Goal: Manage account settings

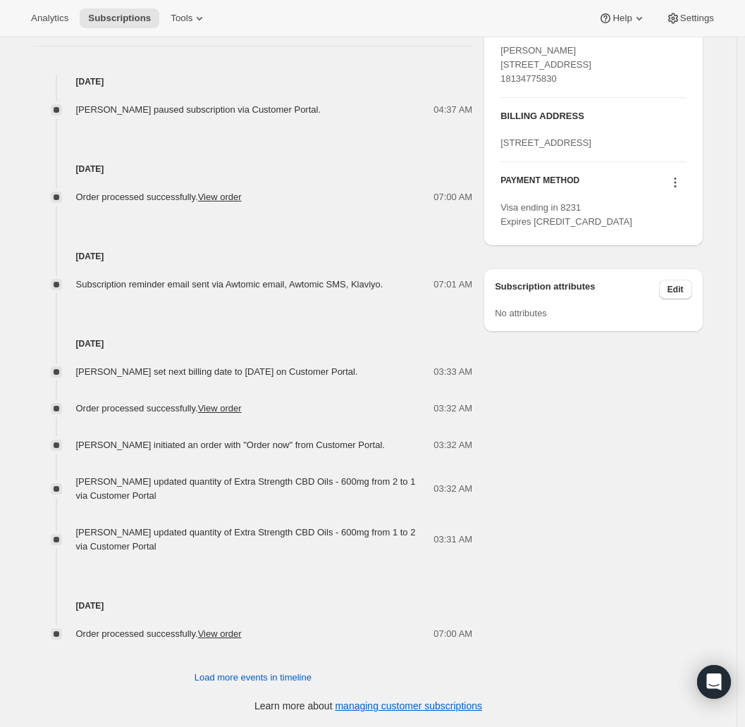
scroll to position [361, 0]
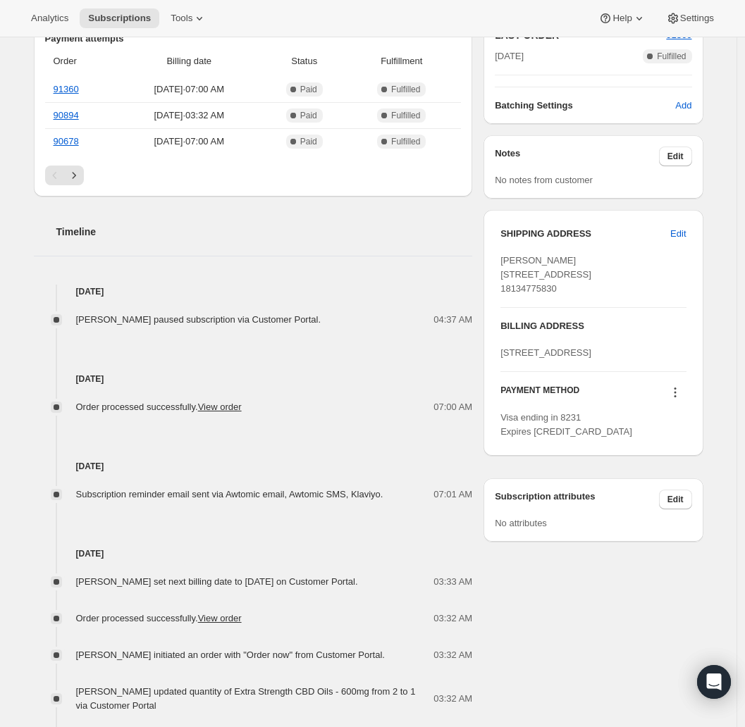
drag, startPoint x: 576, startPoint y: 325, endPoint x: 505, endPoint y: 317, distance: 72.3
click at [505, 307] on div "SHIPPING ADDRESS Edit [PERSON_NAME] [STREET_ADDRESS] 18134775830" at bounding box center [592, 267] width 185 height 80
copy span "18134775830"
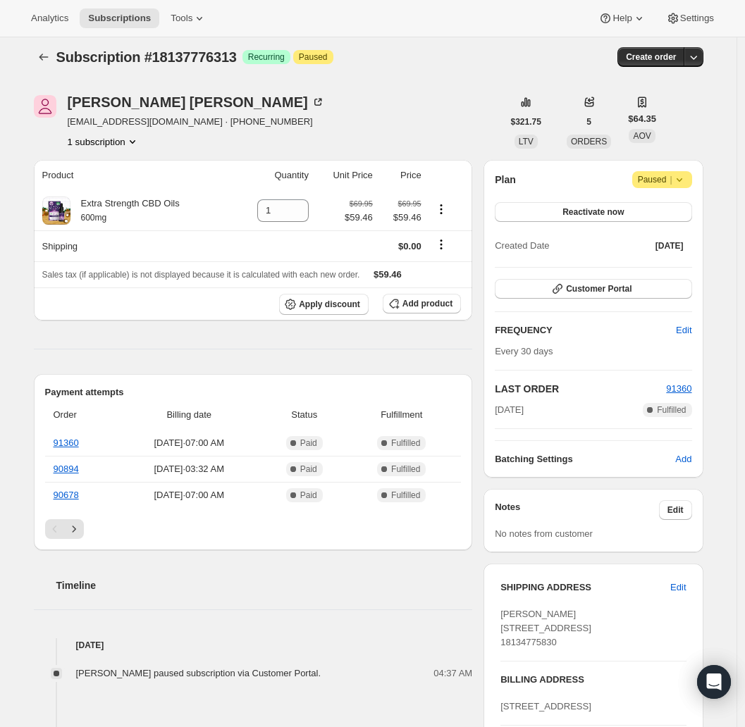
scroll to position [0, 0]
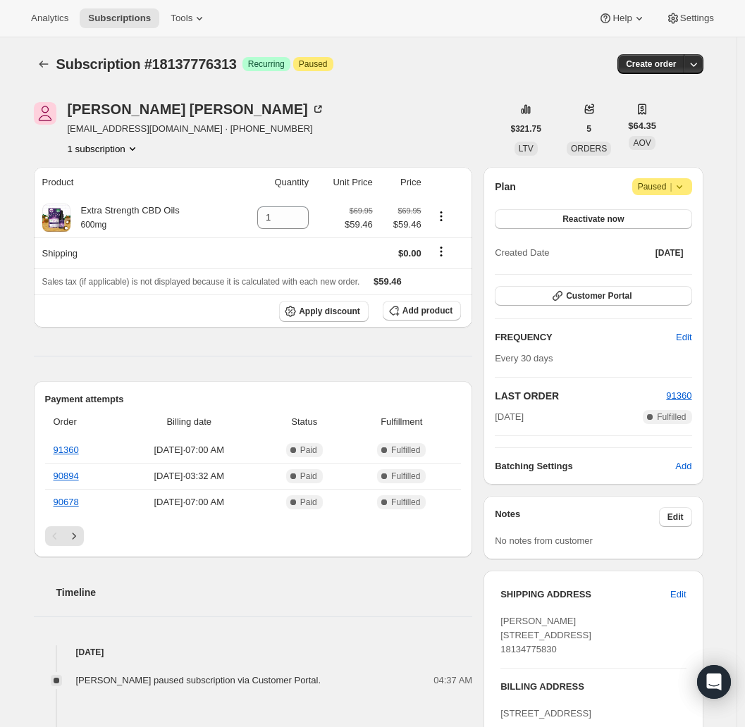
drag, startPoint x: 556, startPoint y: 567, endPoint x: 521, endPoint y: 574, distance: 35.2
click at [556, 568] on div "SHIPPING ADDRESS Edit [PERSON_NAME] [STREET_ADDRESS] 18134775830 BILLING ADDRES…" at bounding box center [592, 694] width 219 height 268
drag, startPoint x: 573, startPoint y: 681, endPoint x: 496, endPoint y: 626, distance: 94.5
click at [496, 626] on div "SHIPPING ADDRESS Edit [PERSON_NAME] [STREET_ADDRESS] 18134775830 BILLING ADDRES…" at bounding box center [592, 694] width 219 height 246
copy span "[PERSON_NAME] [STREET_ADDRESS] 18134775830"
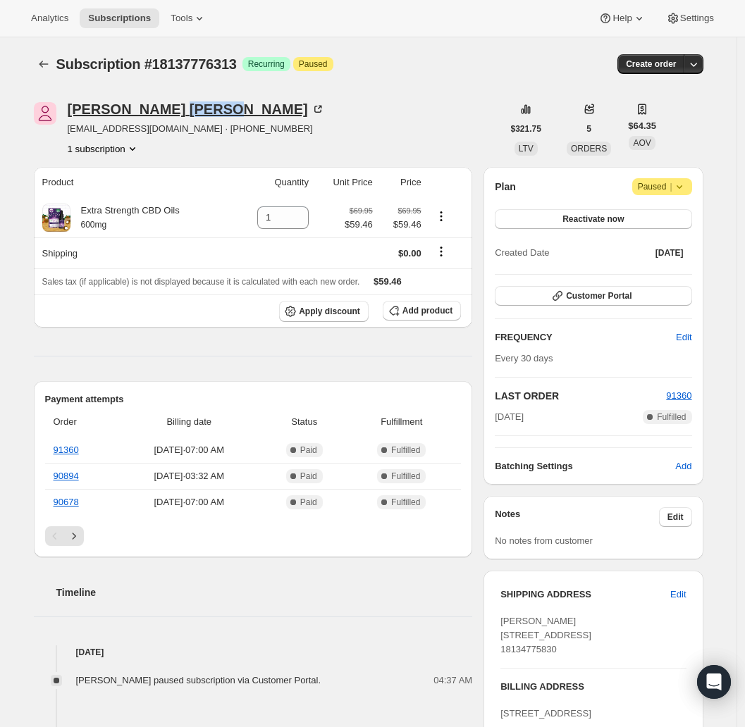
click at [116, 111] on div "[PERSON_NAME]" at bounding box center [196, 109] width 257 height 14
drag, startPoint x: 577, startPoint y: 650, endPoint x: 502, endPoint y: 636, distance: 76.0
click at [502, 636] on div "SHIPPING ADDRESS Edit [PERSON_NAME] [STREET_ADDRESS] 18134775830 BILLING ADDRES…" at bounding box center [592, 694] width 219 height 246
click at [302, 212] on icon at bounding box center [298, 213] width 14 height 14
type input "2"
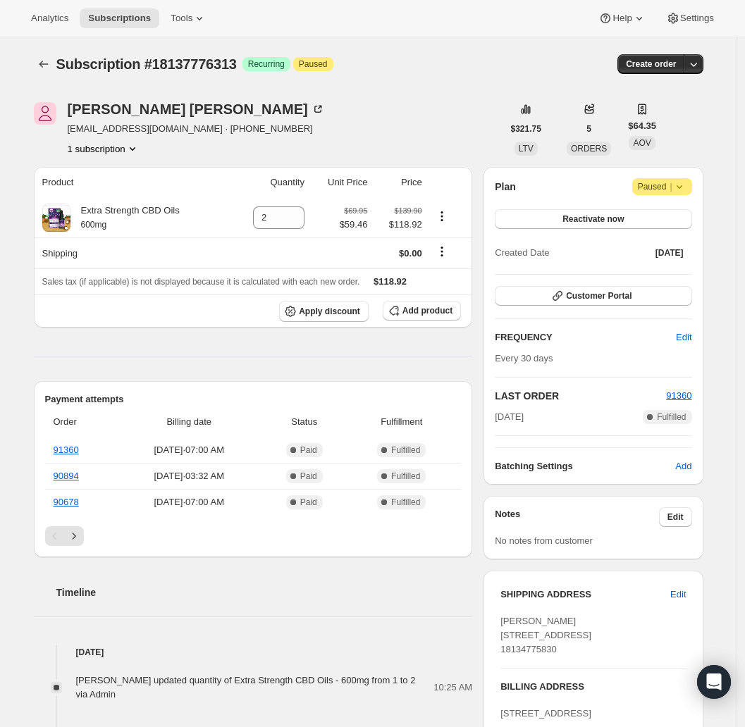
click at [166, 595] on h2 "Timeline" at bounding box center [264, 593] width 416 height 14
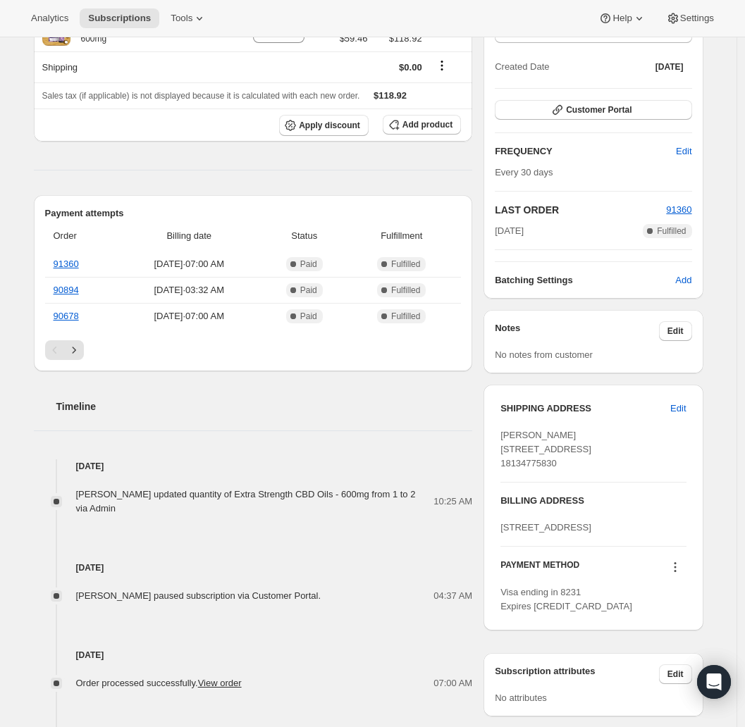
scroll to position [189, 0]
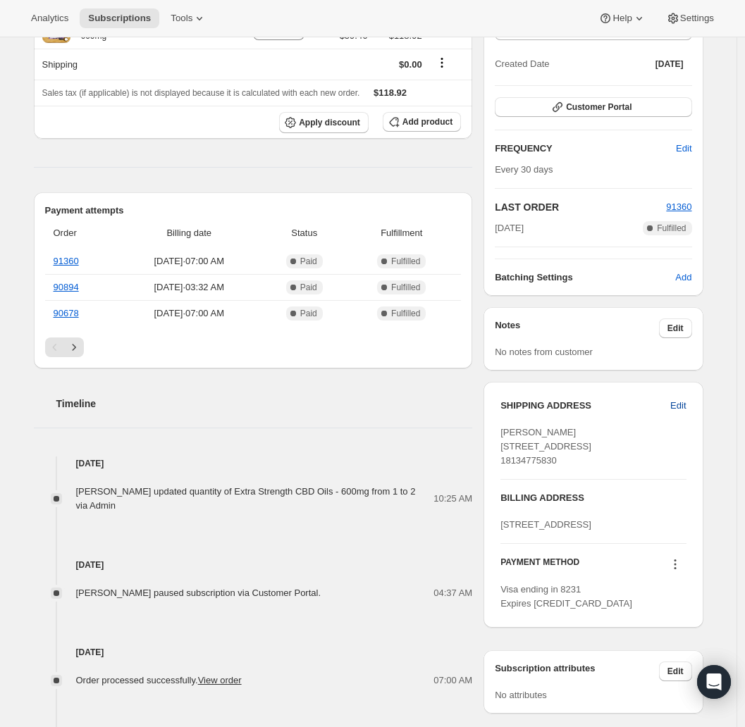
click at [683, 402] on span "Edit" at bounding box center [678, 406] width 16 height 14
select select "FL"
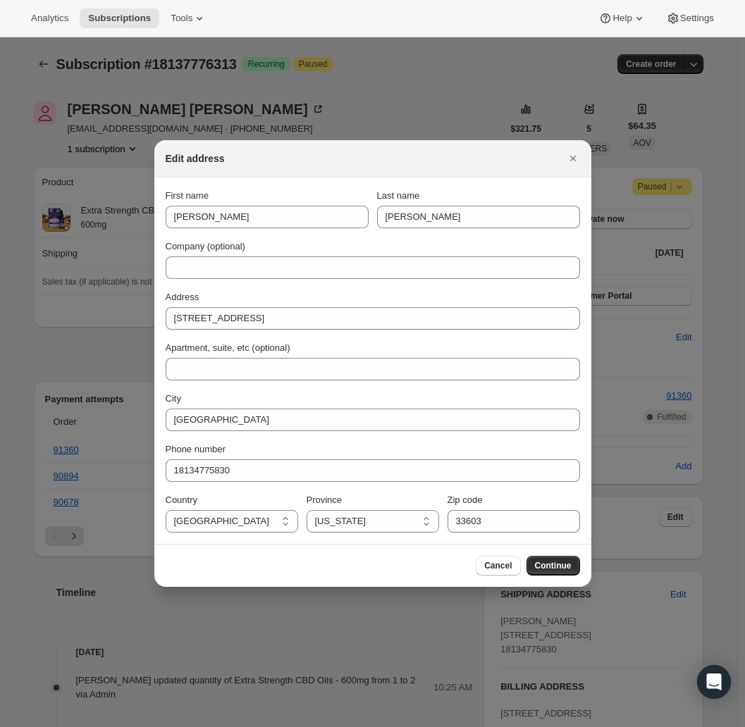
scroll to position [0, 0]
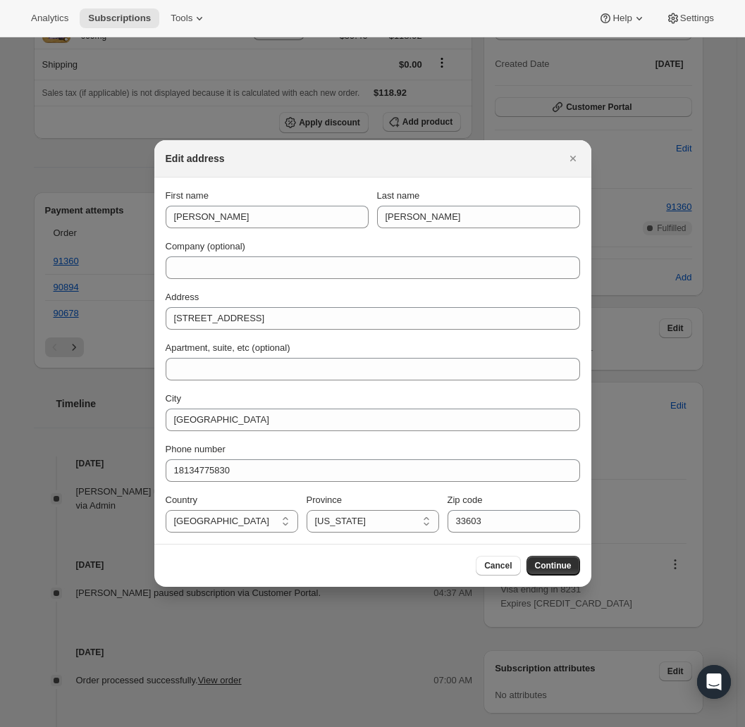
click at [491, 557] on button "Cancel" at bounding box center [498, 566] width 44 height 20
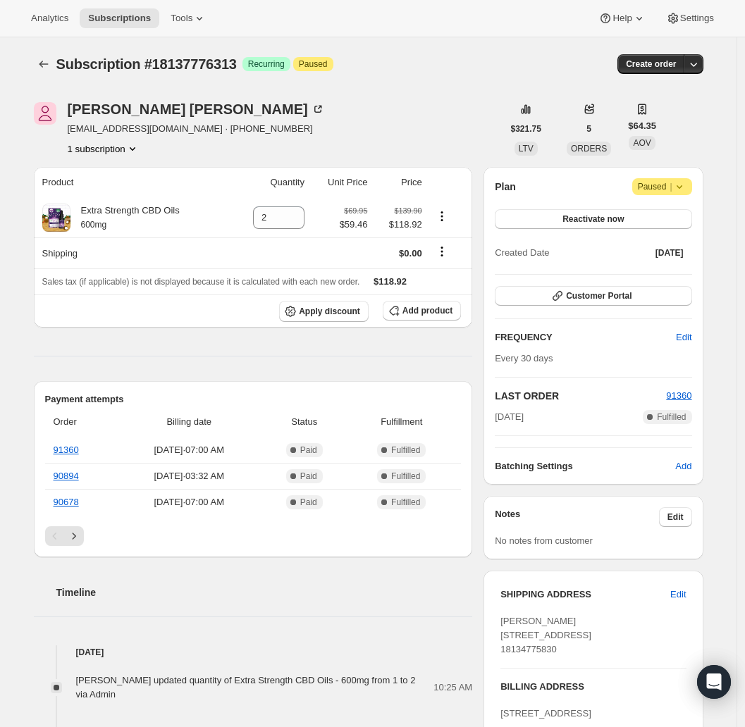
scroll to position [189, 0]
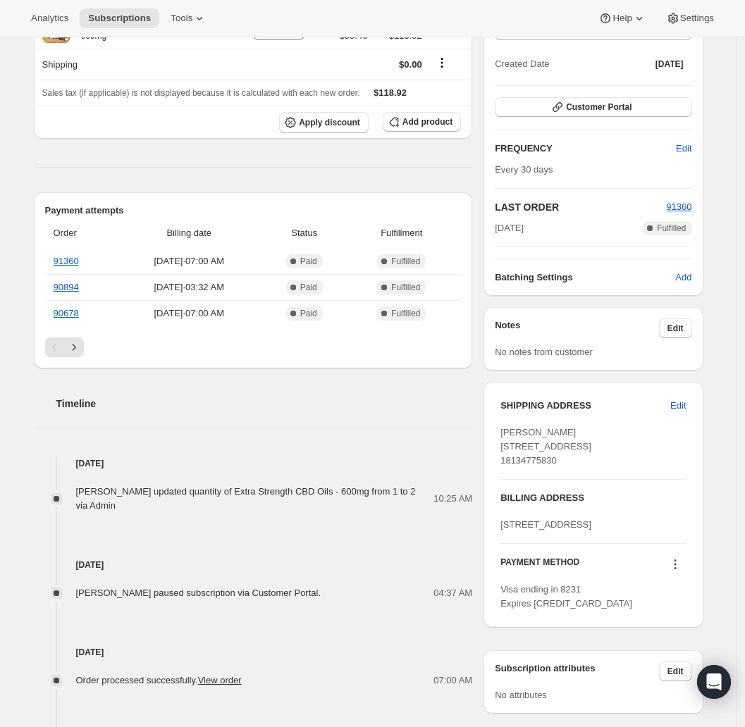
drag, startPoint x: 575, startPoint y: 482, endPoint x: 490, endPoint y: 424, distance: 103.4
click at [490, 424] on div "SHIPPING ADDRESS Edit [PERSON_NAME] [STREET_ADDRESS] 18134775830 BILLING ADDRES…" at bounding box center [592, 505] width 219 height 246
copy span "[PERSON_NAME] [STREET_ADDRESS] 18134775830"
click at [679, 409] on span "Edit" at bounding box center [678, 406] width 16 height 14
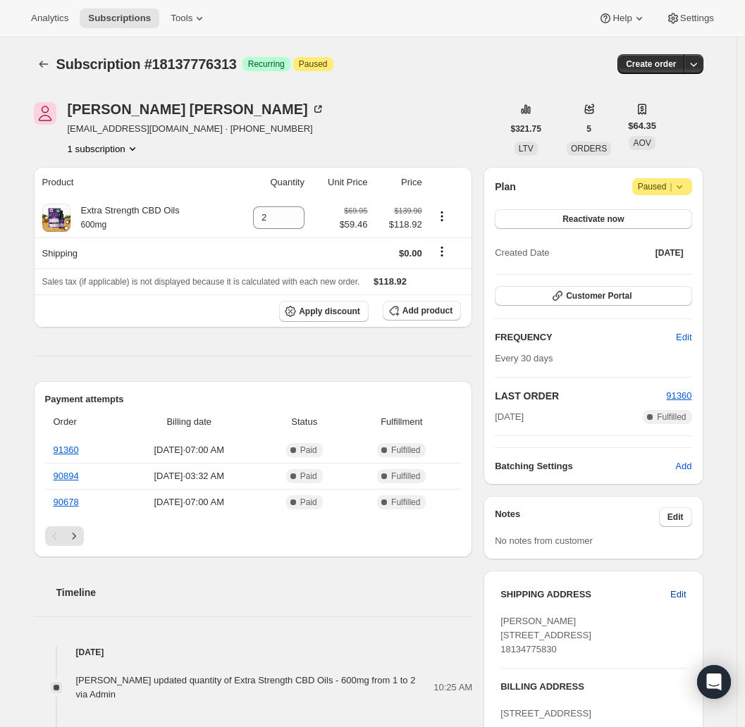
select select "FL"
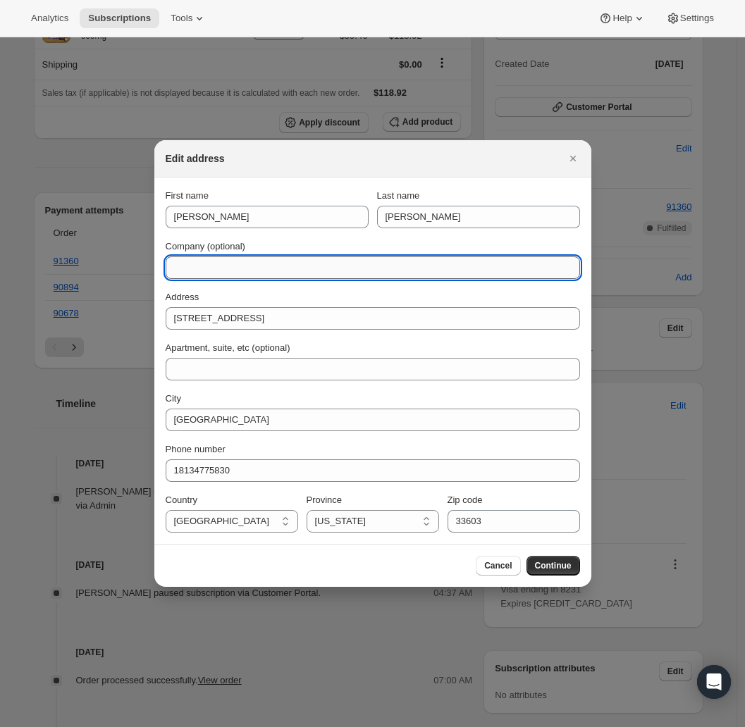
click at [352, 261] on input "Company (optional)" at bounding box center [373, 268] width 414 height 23
type input "Drummer Boy Camping Resort"
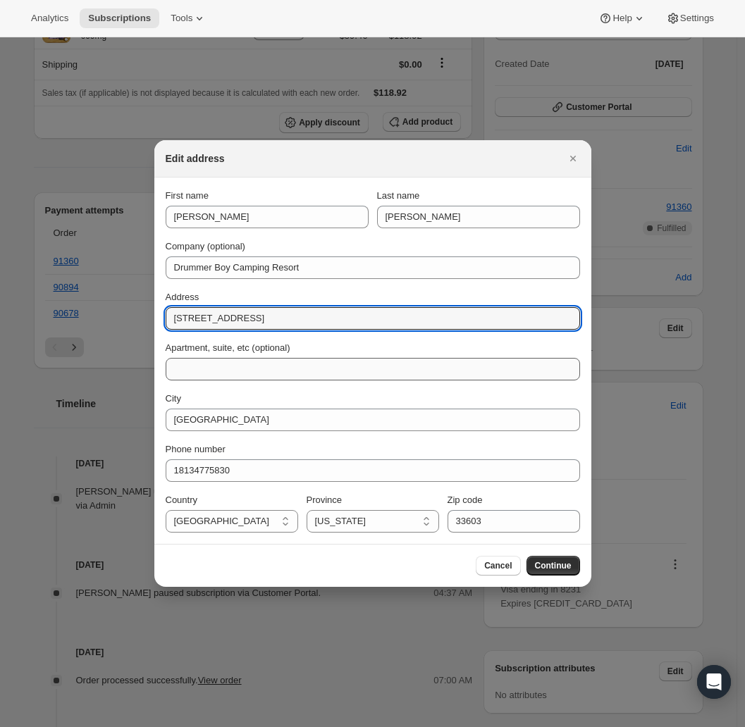
type input "[STREET_ADDRESS]"
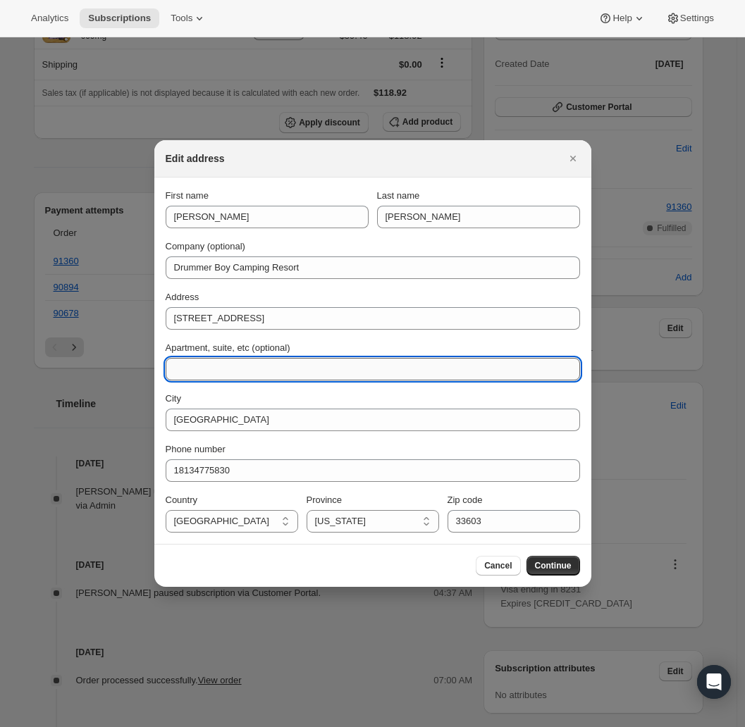
click at [409, 358] on input "Apartment, suite, etc (optional)" at bounding box center [373, 369] width 414 height 23
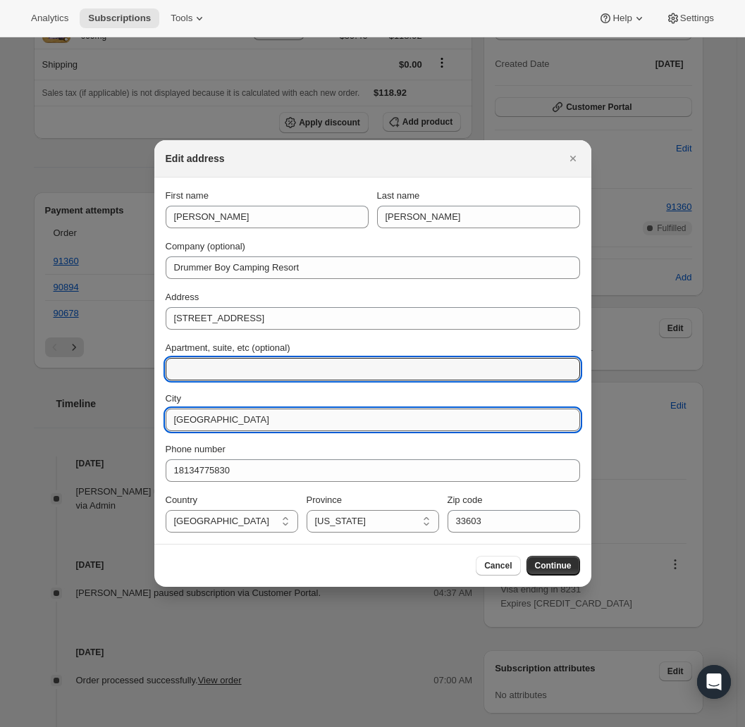
click at [452, 417] on input "[GEOGRAPHIC_DATA]" at bounding box center [373, 420] width 414 height 23
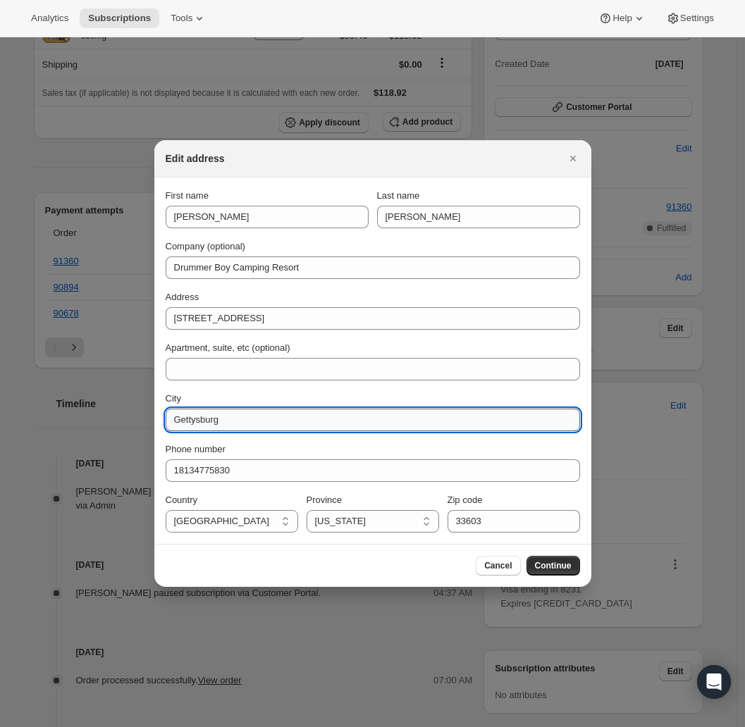
type input "Gettysburg"
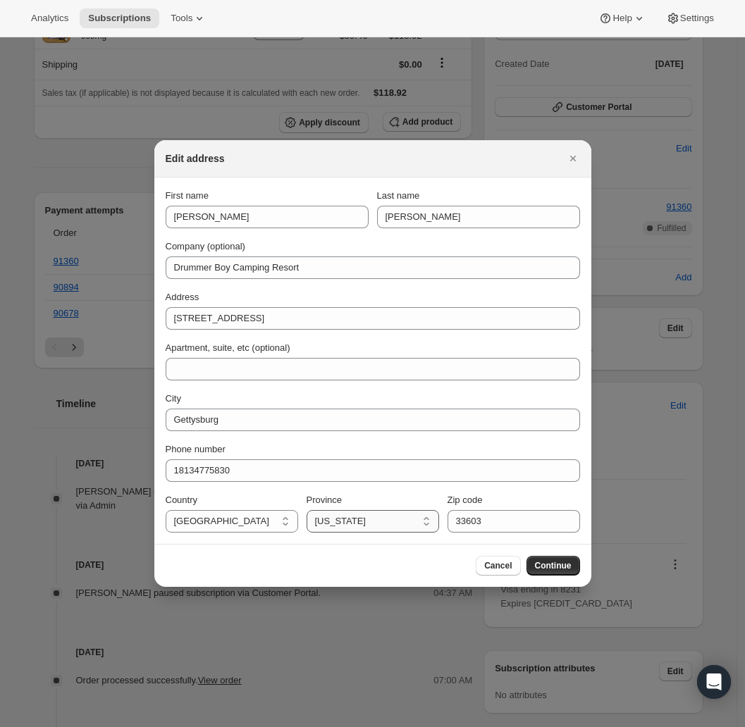
click at [415, 522] on select "[US_STATE] [US_STATE] [US_STATE] [US_STATE] [US_STATE] Armed Forces Americas Ar…" at bounding box center [373, 521] width 132 height 23
select select "PA"
click at [307, 510] on select "[US_STATE] [US_STATE] [US_STATE] [US_STATE] [US_STATE] Armed Forces Americas Ar…" at bounding box center [373, 521] width 132 height 23
drag, startPoint x: 500, startPoint y: 524, endPoint x: 414, endPoint y: 524, distance: 85.3
click at [416, 524] on div "Country [GEOGRAPHIC_DATA] [GEOGRAPHIC_DATA] [US_STATE] [US_STATE] [US_STATE] [U…" at bounding box center [373, 512] width 414 height 39
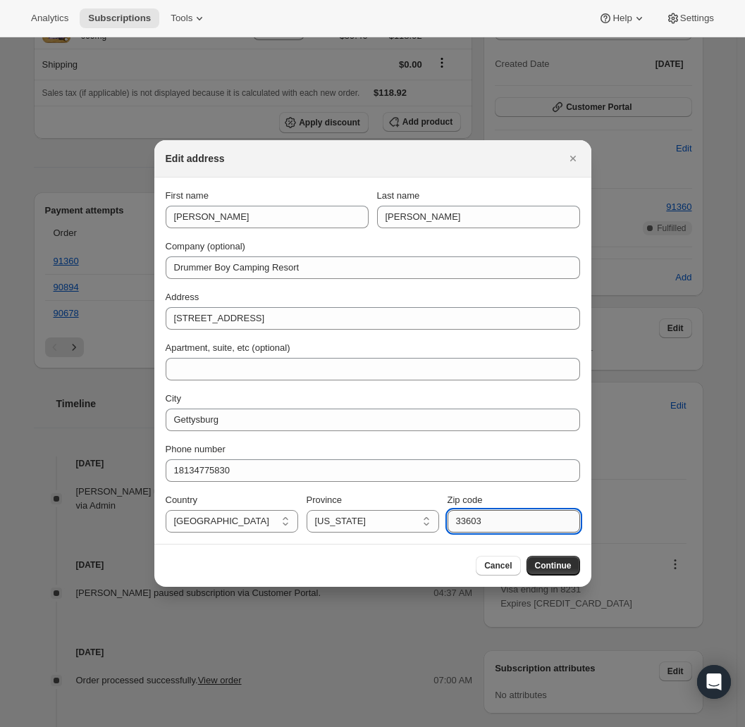
click at [478, 524] on input "33603" at bounding box center [513, 521] width 132 height 23
drag, startPoint x: 486, startPoint y: 520, endPoint x: 439, endPoint y: 521, distance: 46.5
click at [439, 521] on div "Country [GEOGRAPHIC_DATA] [GEOGRAPHIC_DATA] [US_STATE] [US_STATE] [US_STATE] [U…" at bounding box center [373, 512] width 414 height 39
type input "17325"
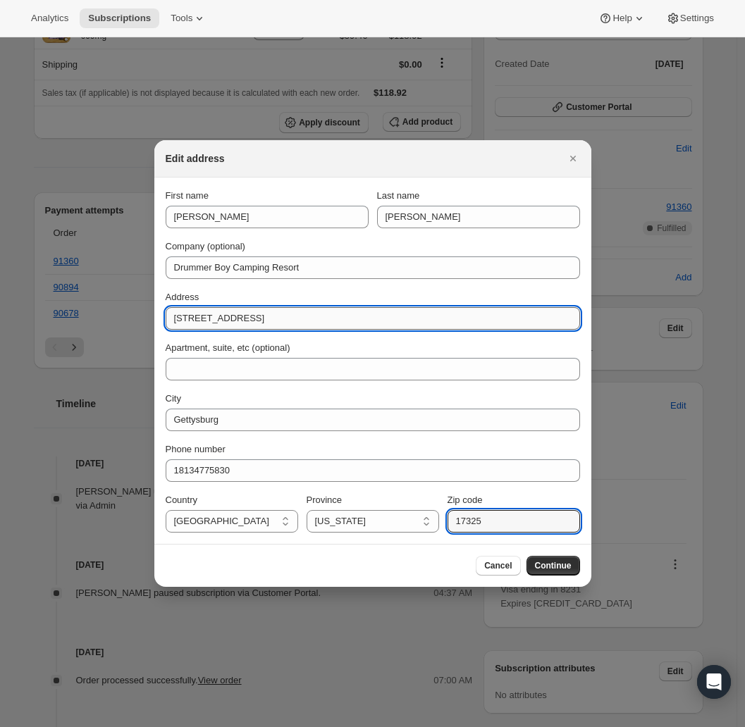
click at [350, 307] on input "[STREET_ADDRESS]" at bounding box center [373, 318] width 414 height 23
click at [354, 319] on input "[STREET_ADDRESS]" at bounding box center [373, 318] width 414 height 23
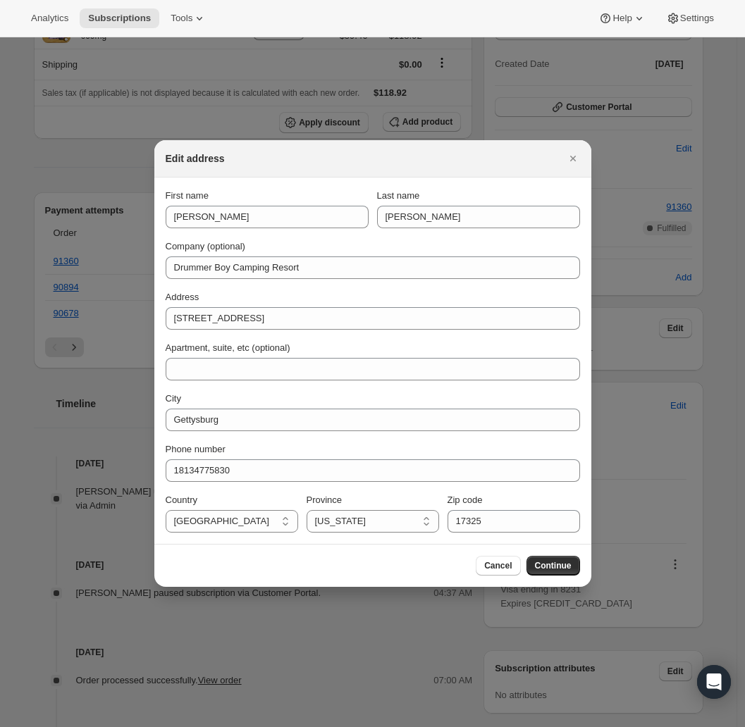
click at [471, 384] on div "First name [PERSON_NAME] Last name [PERSON_NAME] Company (optional) Drummer Boy…" at bounding box center [373, 361] width 414 height 344
click at [560, 555] on div "Cancel Continue" at bounding box center [372, 565] width 437 height 43
click at [564, 570] on span "Continue" at bounding box center [553, 565] width 37 height 11
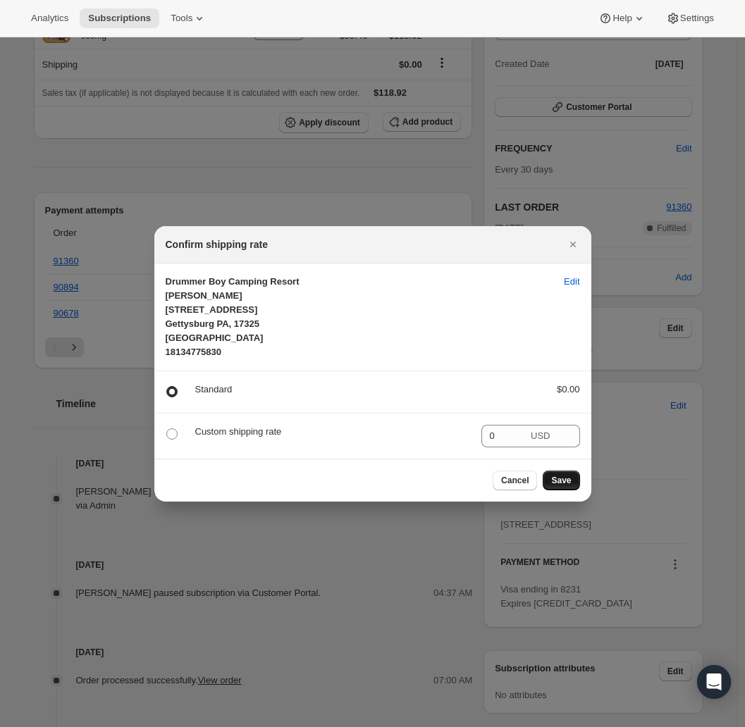
click at [555, 475] on span "Save" at bounding box center [561, 480] width 20 height 11
